Goal: Check status: Check status

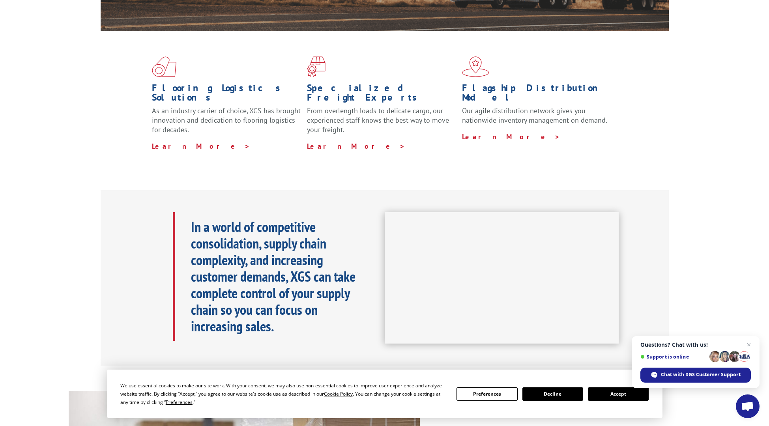
scroll to position [193, 0]
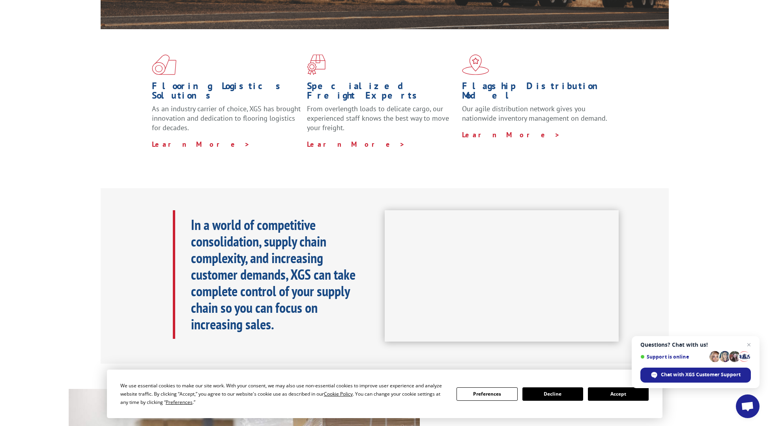
click at [617, 395] on button "Accept" at bounding box center [618, 393] width 61 height 13
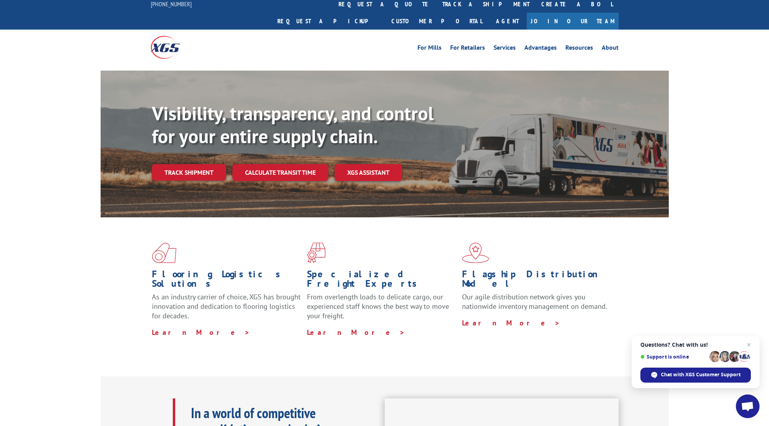
scroll to position [0, 0]
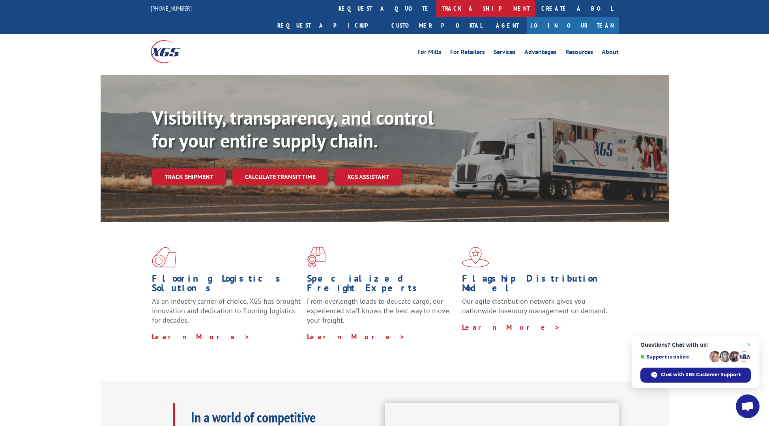
click at [436, 9] on link "track a shipment" at bounding box center [485, 8] width 99 height 17
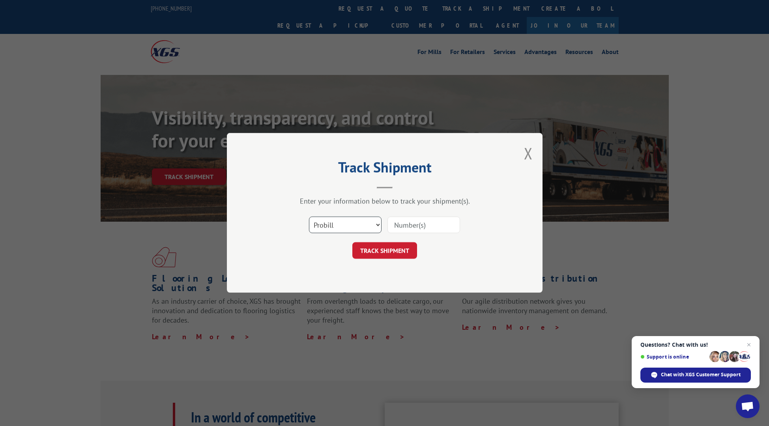
click at [376, 226] on select "Select category... Probill BOL PO" at bounding box center [345, 225] width 73 height 17
click at [527, 152] on button "Close modal" at bounding box center [528, 153] width 9 height 21
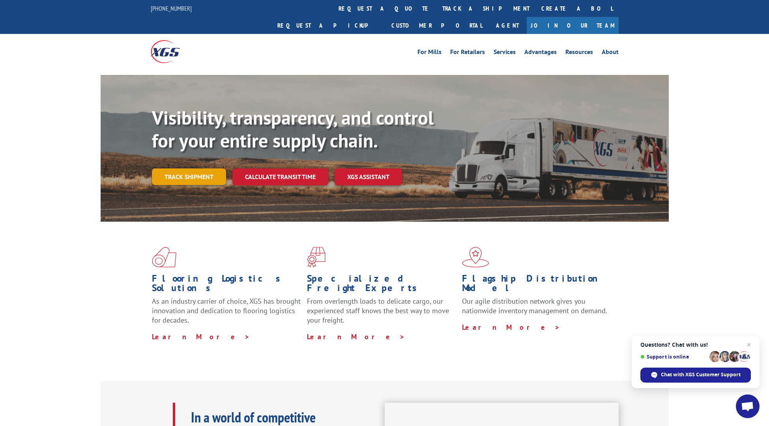
click at [193, 168] on link "Track shipment" at bounding box center [189, 176] width 74 height 17
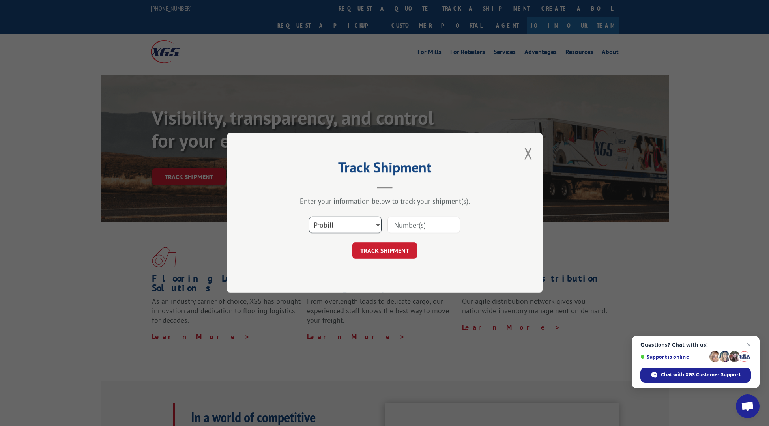
click at [316, 225] on select "Select category... Probill BOL PO" at bounding box center [345, 225] width 73 height 17
click at [309, 217] on select "Select category... Probill BOL PO" at bounding box center [345, 225] width 73 height 17
click at [406, 223] on input at bounding box center [423, 225] width 73 height 17
paste input "17674445"
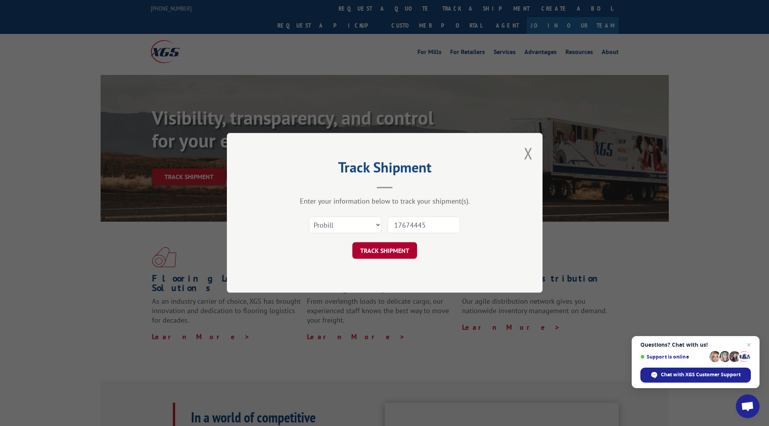
type input "17674445"
click at [381, 247] on button "TRACK SHIPMENT" at bounding box center [384, 251] width 65 height 17
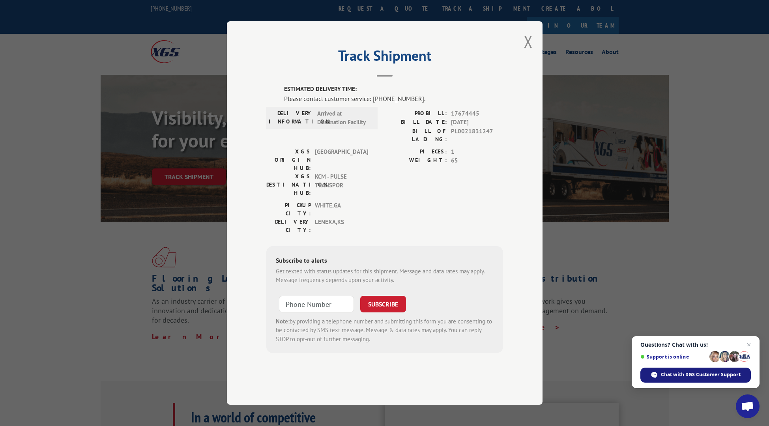
click at [679, 374] on span "Chat with XGS Customer Support" at bounding box center [701, 374] width 80 height 7
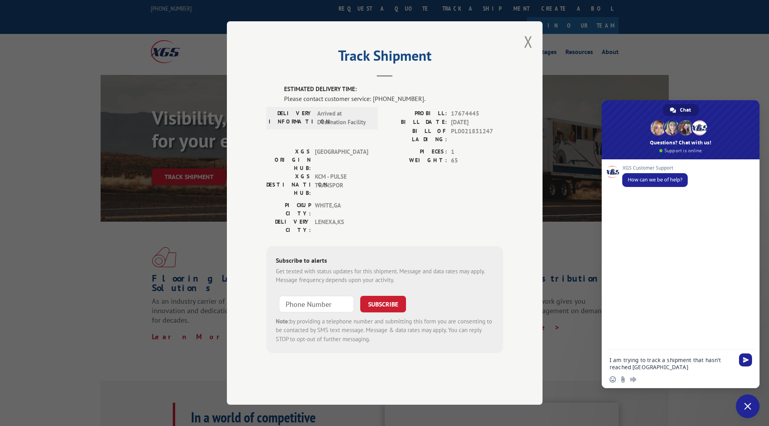
type textarea "I am trying to track a shipment that hasn't reached [GEOGRAPHIC_DATA]."
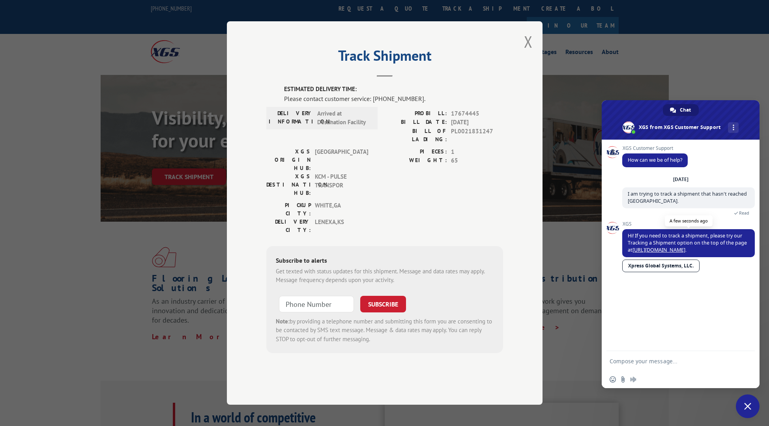
click at [663, 249] on link "[URL][DOMAIN_NAME]" at bounding box center [658, 250] width 53 height 7
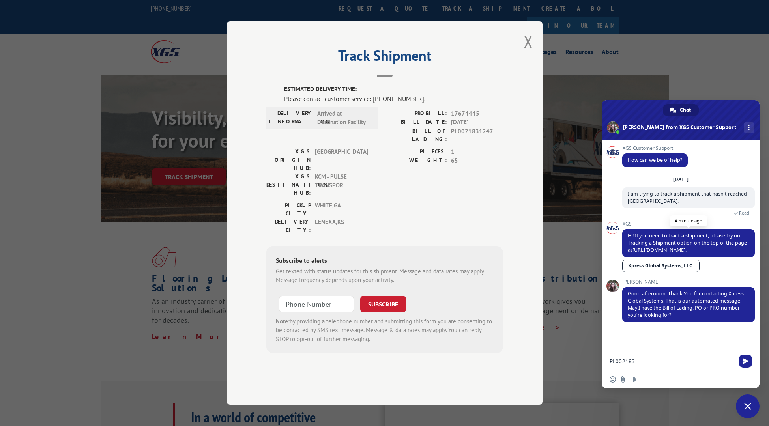
type textarea "PL0021831247"
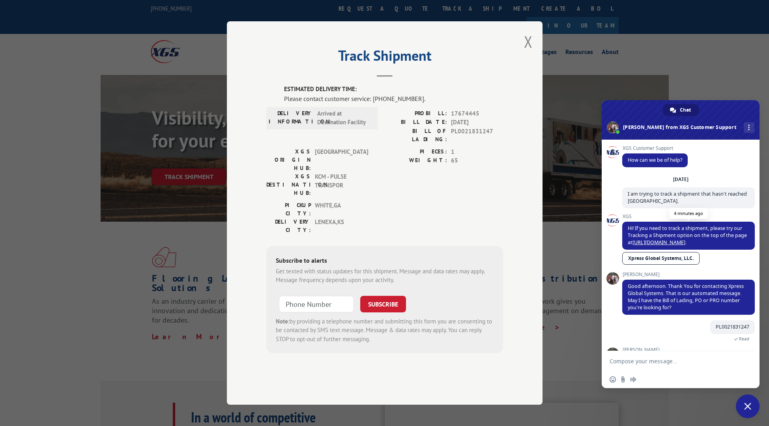
type textarea "Interesting. When we originally tracked it"
type textarea "where"
type textarea "Did someone sign for it? We dob"
type textarea "Absolutely. [EMAIL_ADDRESS][DOMAIN_NAME]."
type textarea "No one called to schedule a delivery and we didn't sign for anything whatsoever…"
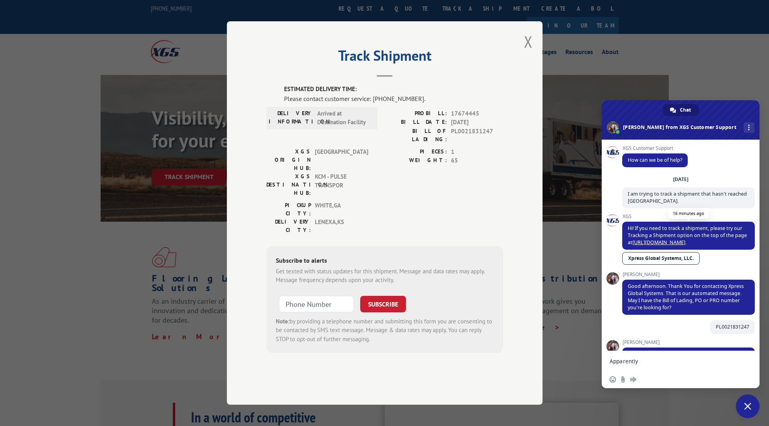
type textarea "Apparently, the truck was here but we were not."
type textarea "We asked our neighbors"
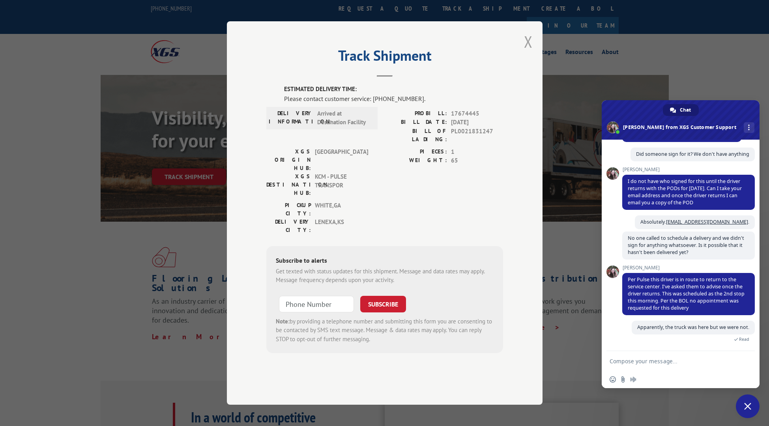
click at [528, 52] on button "Close modal" at bounding box center [528, 41] width 9 height 21
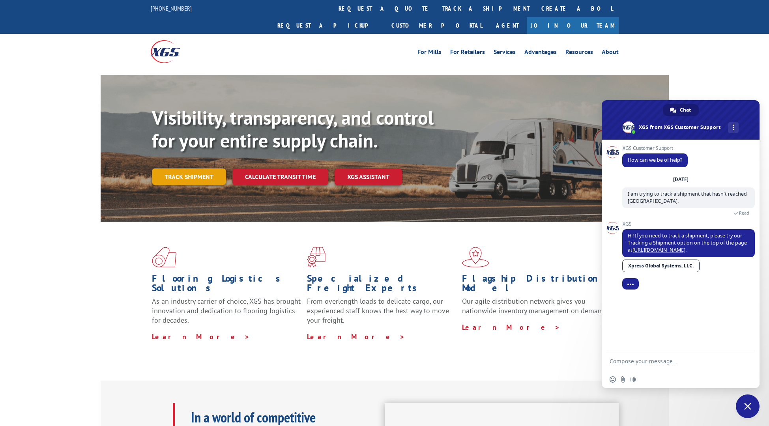
click at [179, 168] on link "Track shipment" at bounding box center [189, 176] width 74 height 17
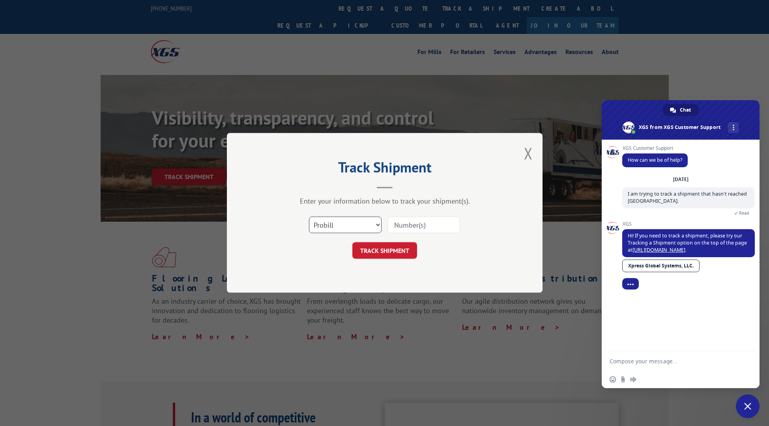
click at [325, 227] on select "Select category... Probill BOL PO" at bounding box center [345, 225] width 73 height 17
select select "bol"
click at [309, 217] on select "Select category... Probill BOL PO" at bounding box center [345, 225] width 73 height 17
click at [445, 226] on input at bounding box center [423, 225] width 73 height 17
type input "PL0021831247"
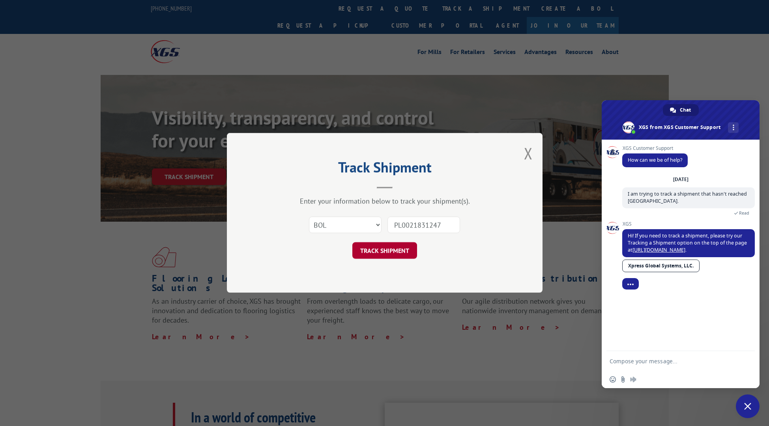
click at [386, 252] on button "TRACK SHIPMENT" at bounding box center [384, 251] width 65 height 17
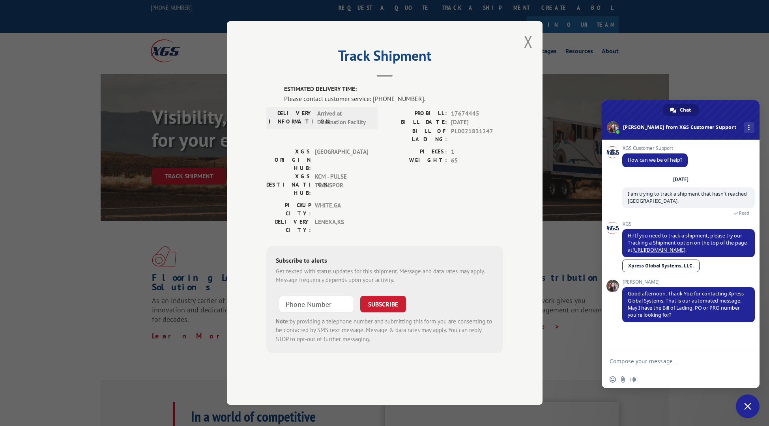
click at [631, 363] on textarea "Compose your message..." at bounding box center [672, 361] width 125 height 7
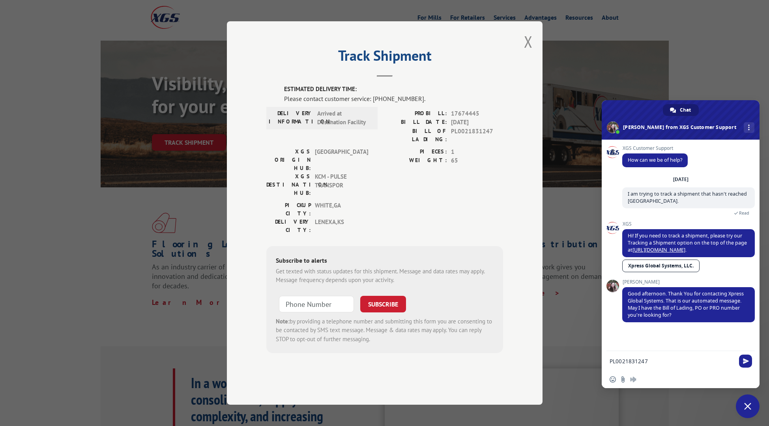
scroll to position [33, 0]
type textarea "PL0021831247"
click at [745, 359] on span "Send" at bounding box center [746, 361] width 6 height 6
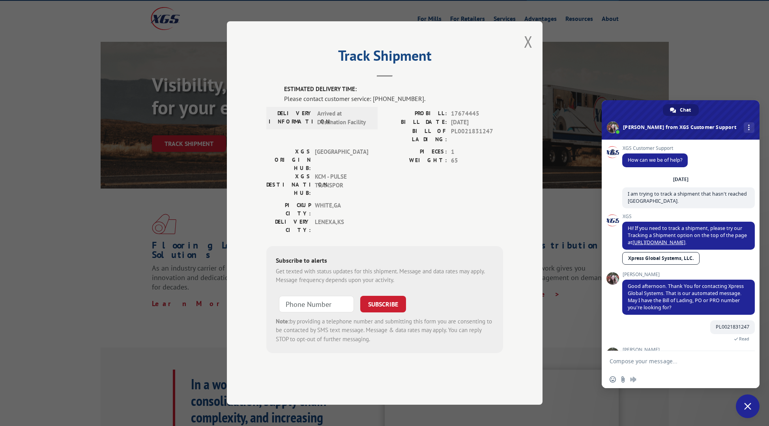
scroll to position [55, 0]
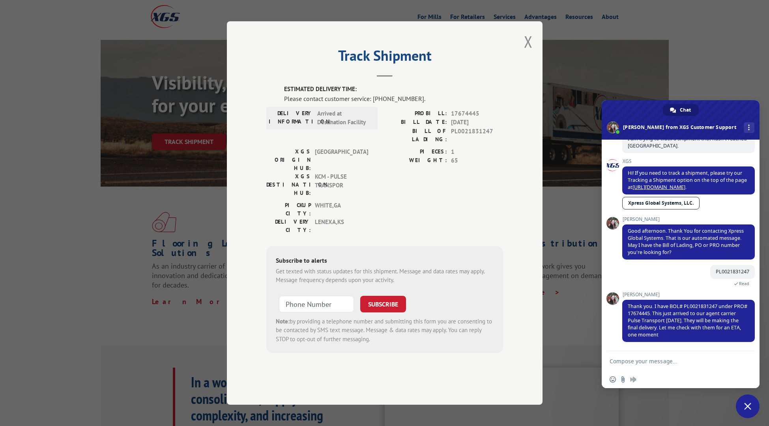
click at [621, 362] on textarea "Compose your message..." at bounding box center [672, 361] width 125 height 7
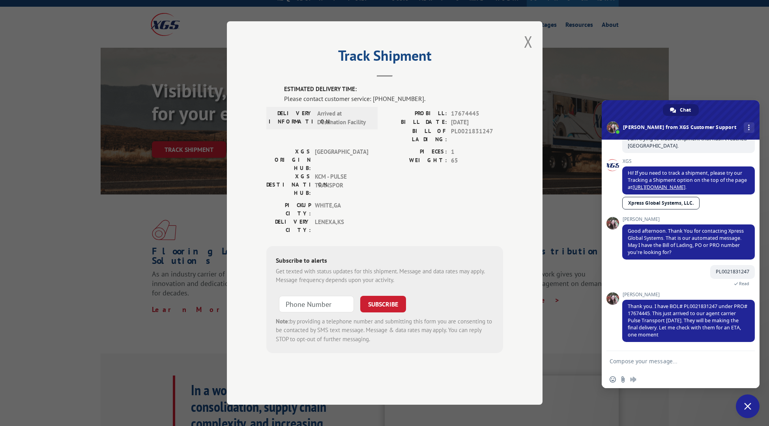
scroll to position [26, 0]
type textarea "I"
type textarea "Thank you"
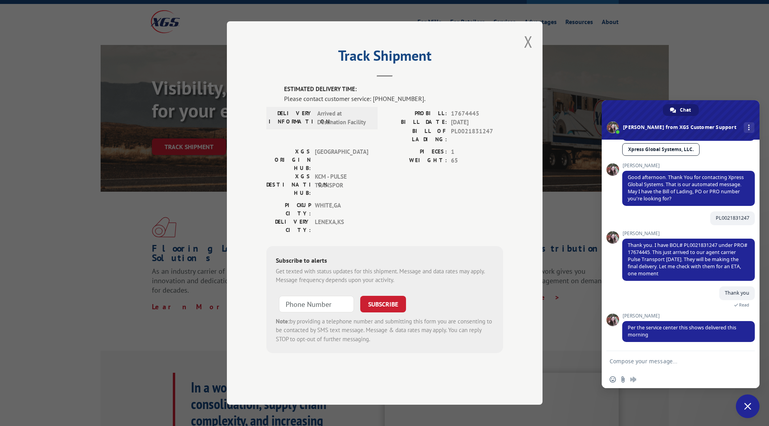
scroll to position [124, 0]
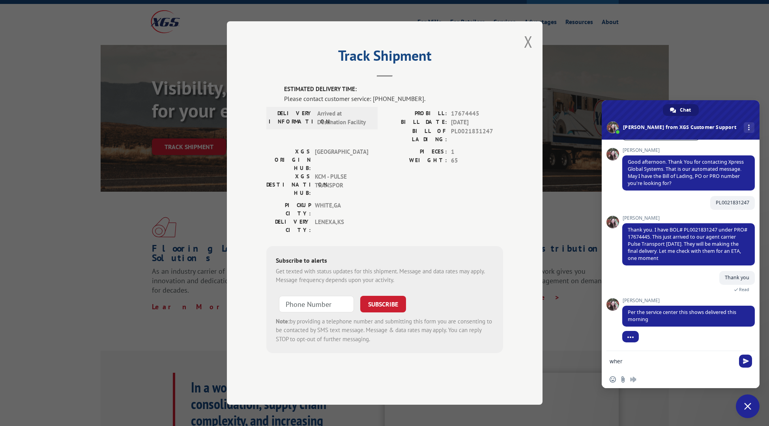
type textarea "where"
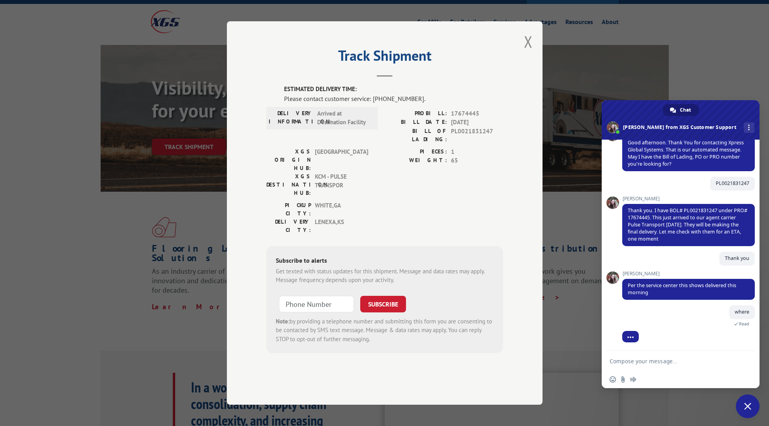
scroll to position [155, 0]
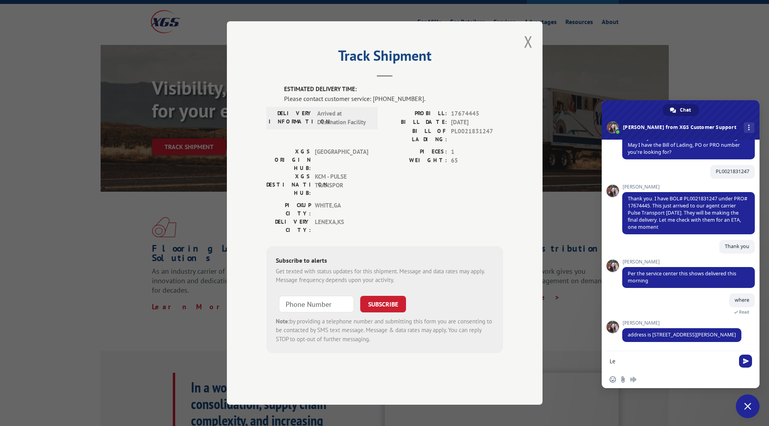
type textarea "L"
type textarea "Did someone sign for it? We don't have anything"
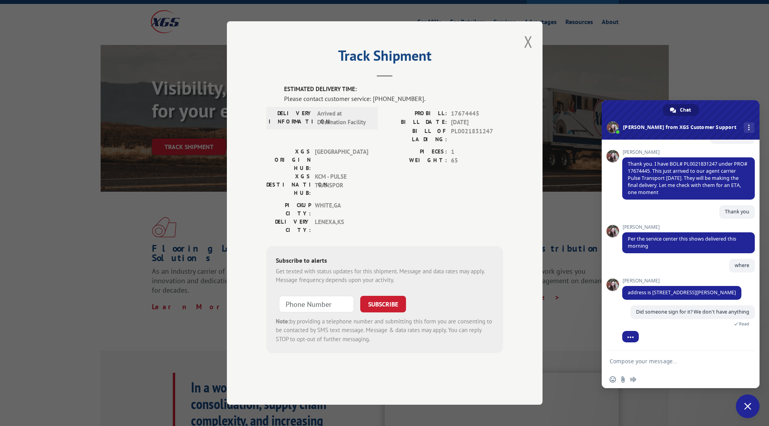
scroll to position [223, 0]
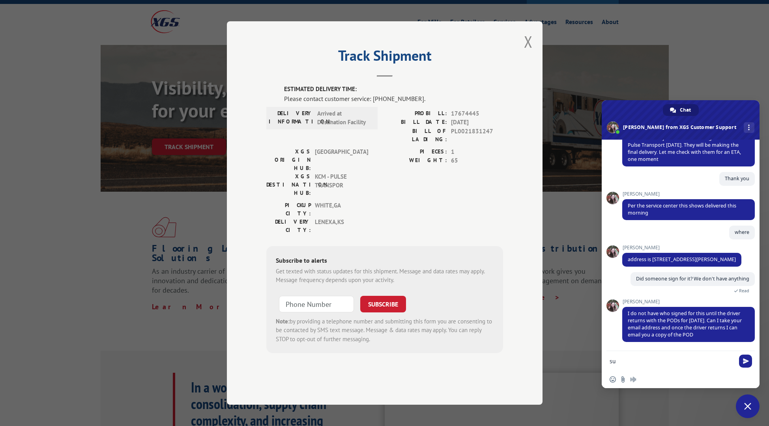
type textarea "s"
type textarea "Absolutely. [EMAIL_ADDRESS][DOMAIN_NAME]."
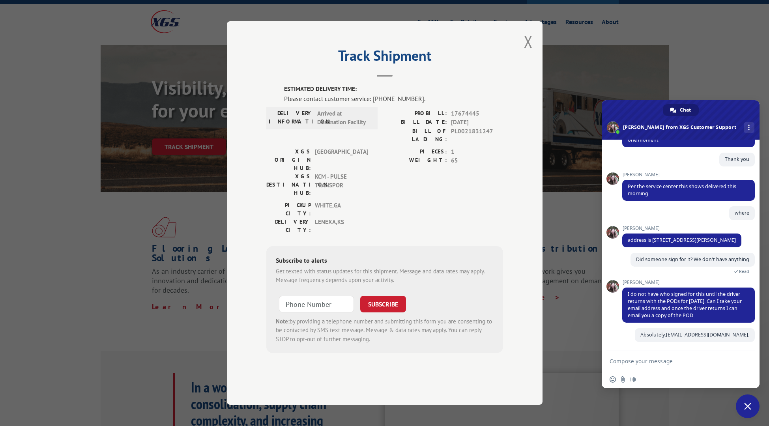
scroll to position [243, 0]
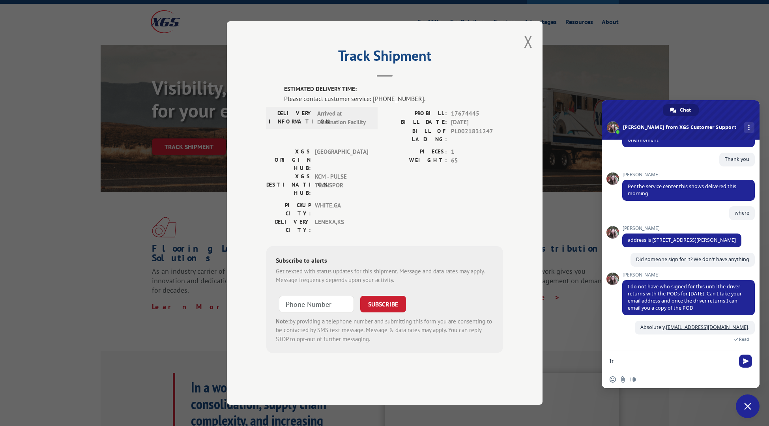
type textarea "I"
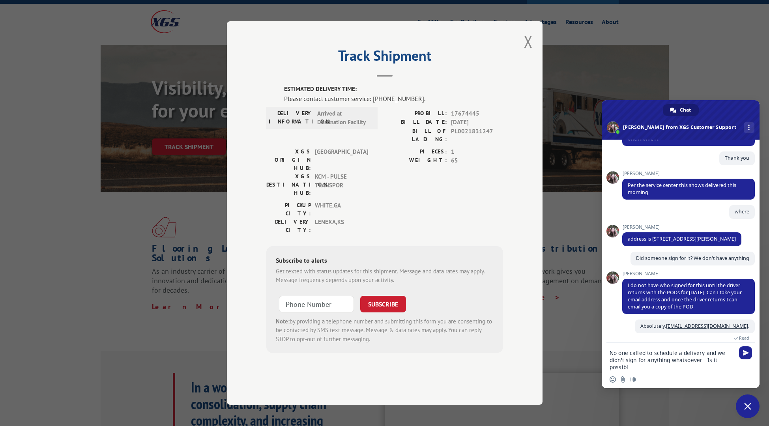
scroll to position [251, 0]
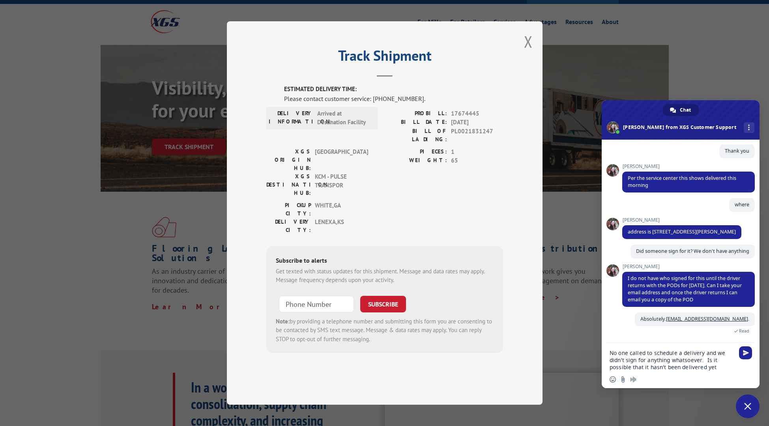
type textarea "No one called to schedule a delivery and we didn't sign for anything whatsoever…"
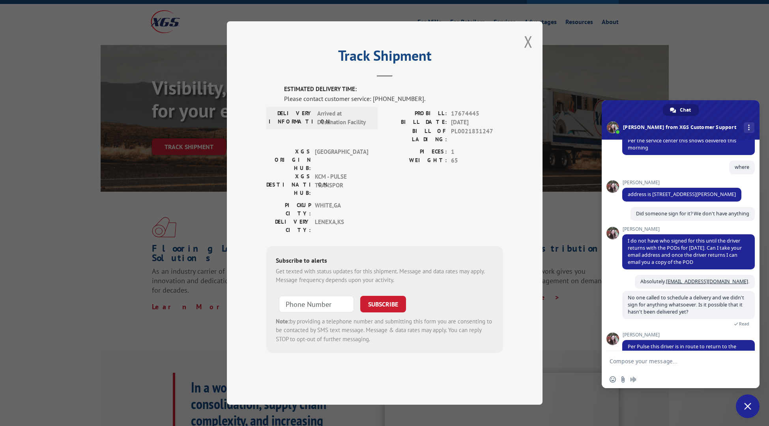
scroll to position [329, 0]
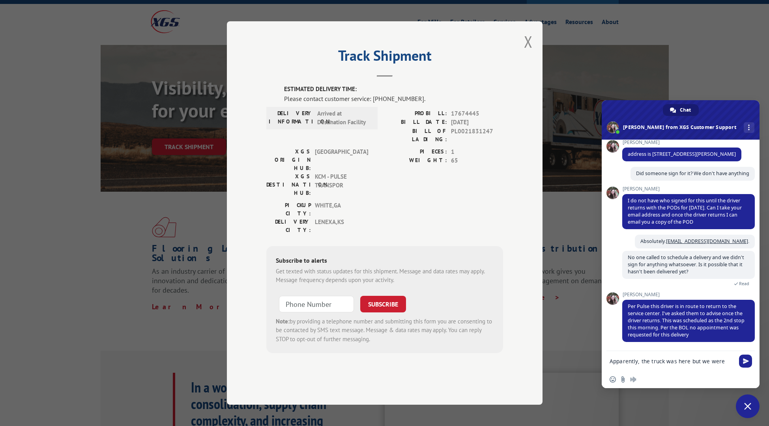
type textarea "Apparently, the truck was here but we were not."
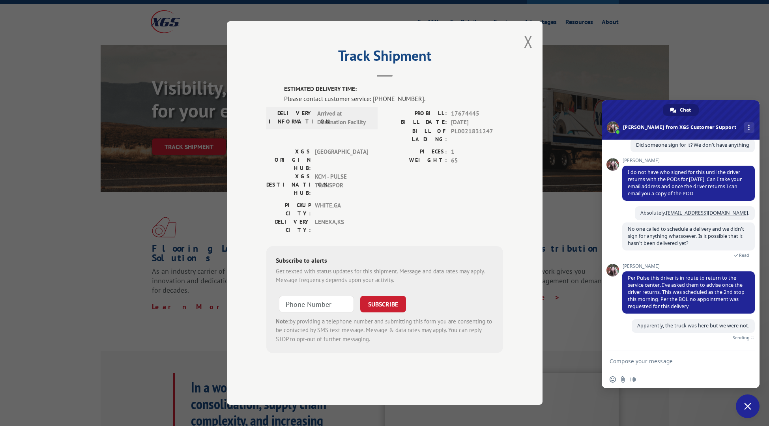
scroll to position [348, 0]
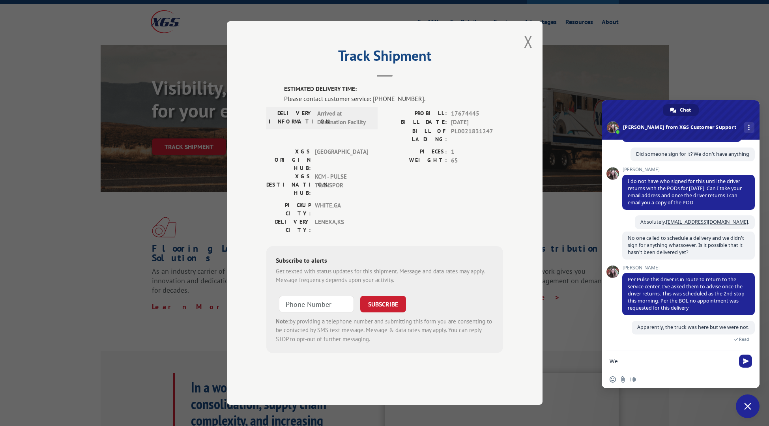
type textarea "W"
click at [527, 52] on button "Close modal" at bounding box center [528, 41] width 9 height 21
